Goal: Task Accomplishment & Management: Manage account settings

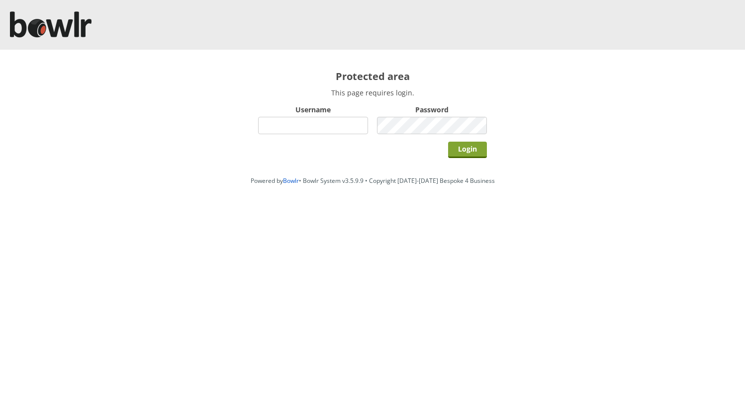
type input "hornseaindoorbowlsclub"
click at [479, 149] on input "Login" at bounding box center [467, 150] width 39 height 16
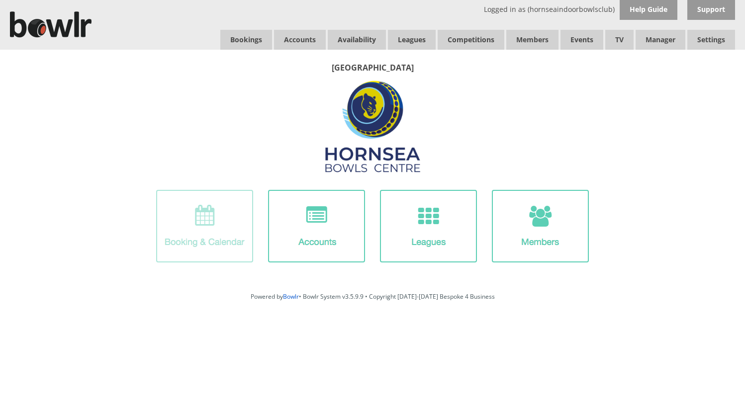
click at [208, 207] on img at bounding box center [204, 226] width 97 height 73
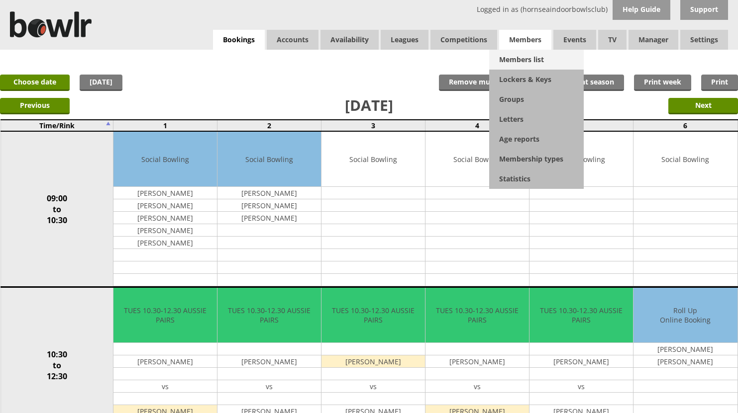
click at [518, 52] on link "Members list" at bounding box center [536, 60] width 95 height 20
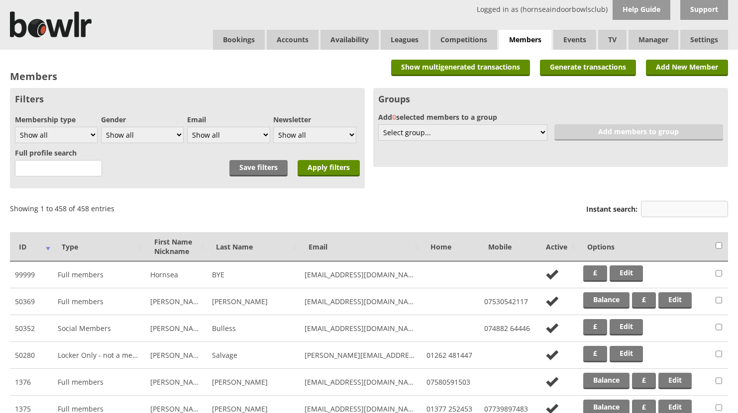
drag, startPoint x: 680, startPoint y: 215, endPoint x: 678, endPoint y: 208, distance: 7.6
click at [679, 215] on input "Instant search:" at bounding box center [684, 209] width 87 height 16
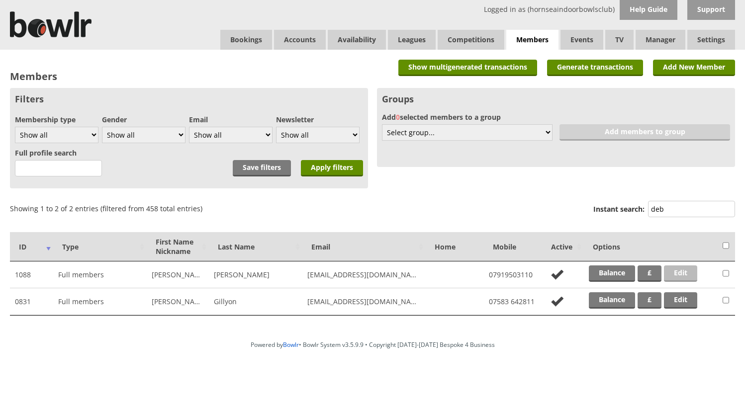
type input "deb"
click at [685, 271] on link "Edit" at bounding box center [680, 274] width 33 height 16
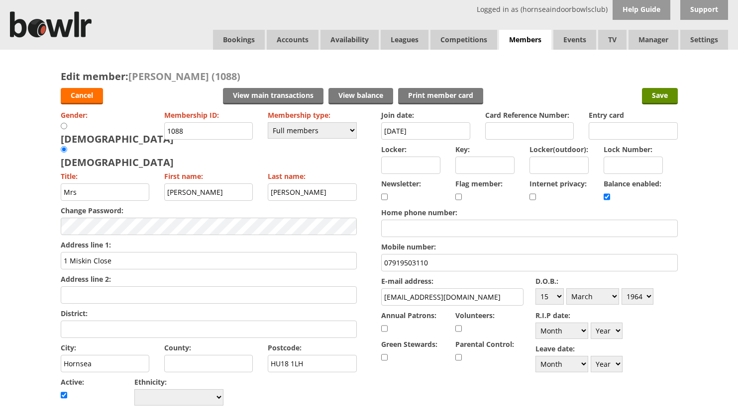
click at [417, 164] on input "Locker:" at bounding box center [410, 165] width 59 height 17
type input "G085"
click at [650, 97] on input "Save" at bounding box center [660, 96] width 36 height 16
